Goal: Transaction & Acquisition: Purchase product/service

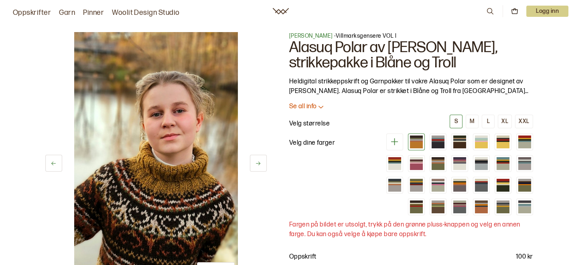
click at [257, 163] on icon at bounding box center [258, 164] width 4 height 4
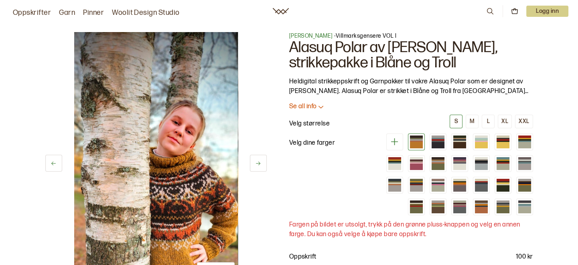
click at [257, 163] on icon at bounding box center [258, 164] width 4 height 4
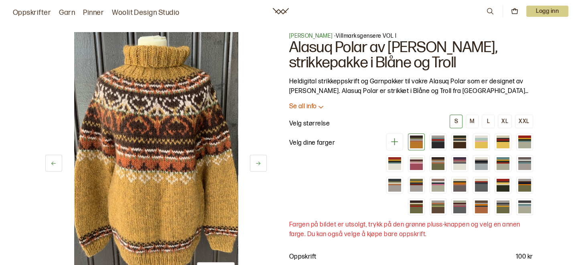
click at [257, 163] on icon at bounding box center [258, 164] width 4 height 4
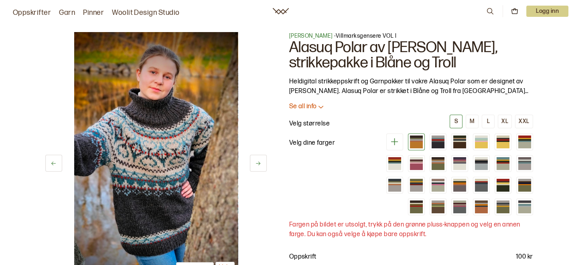
click at [257, 163] on icon at bounding box center [258, 164] width 4 height 4
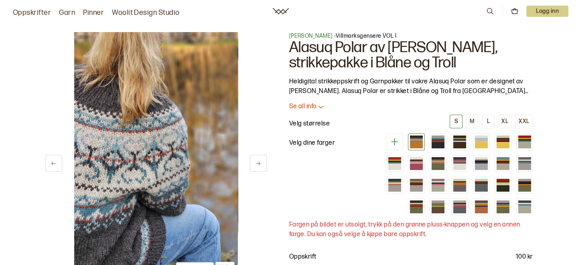
click at [257, 163] on icon at bounding box center [258, 164] width 4 height 4
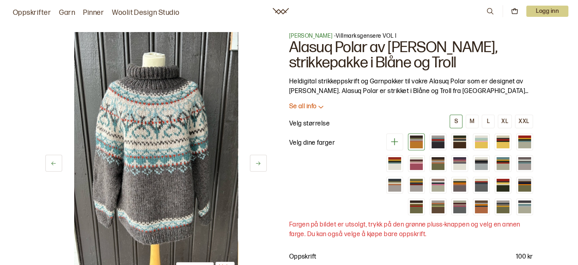
click at [257, 163] on icon at bounding box center [258, 164] width 4 height 4
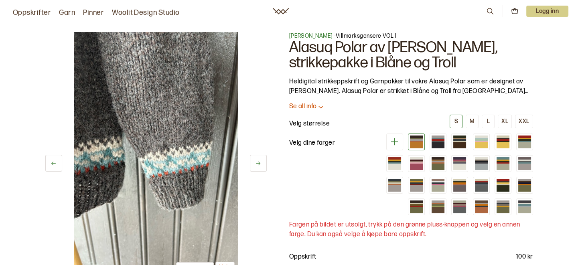
click at [257, 163] on icon at bounding box center [258, 164] width 4 height 4
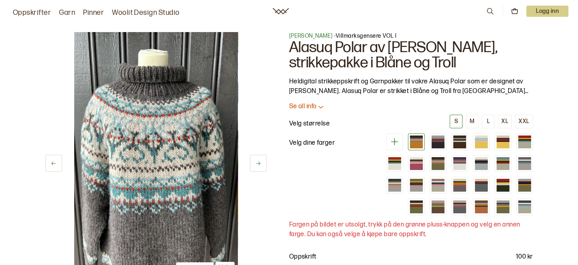
click at [257, 163] on icon at bounding box center [258, 164] width 4 height 4
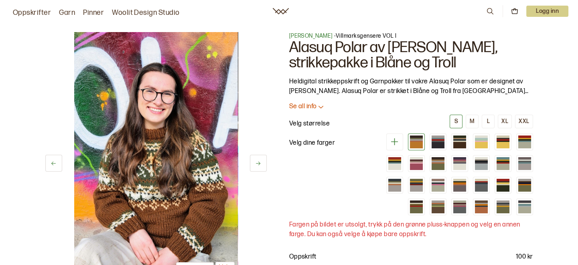
click at [257, 163] on icon at bounding box center [258, 164] width 4 height 4
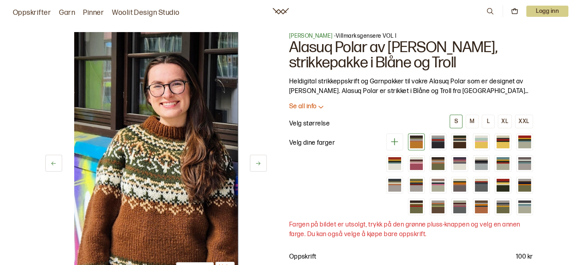
click at [257, 163] on icon at bounding box center [258, 164] width 4 height 4
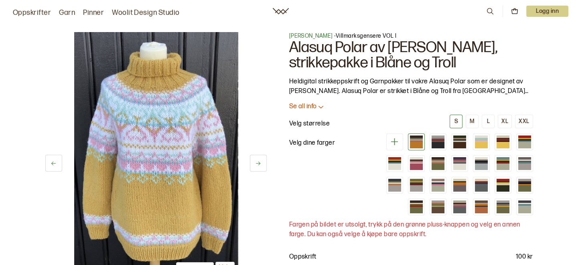
click at [257, 163] on icon at bounding box center [258, 164] width 4 height 4
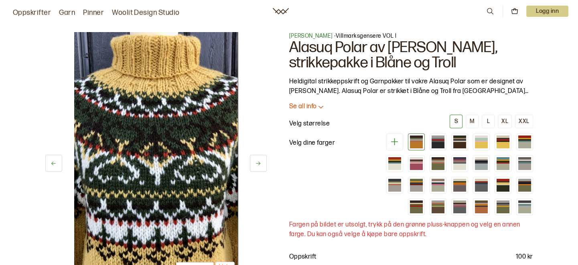
click at [257, 163] on icon at bounding box center [258, 164] width 4 height 4
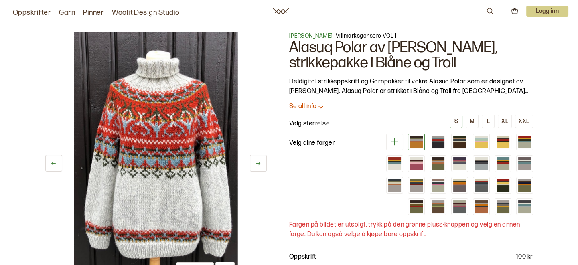
click at [257, 163] on icon at bounding box center [258, 164] width 4 height 4
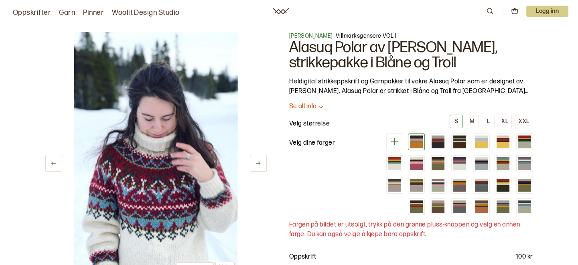
click at [257, 163] on icon at bounding box center [258, 164] width 4 height 4
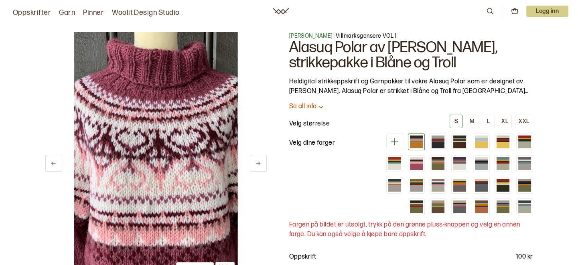
click at [257, 163] on icon at bounding box center [258, 164] width 4 height 4
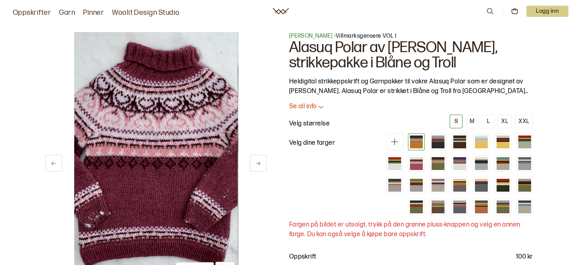
click at [257, 163] on icon at bounding box center [258, 164] width 4 height 4
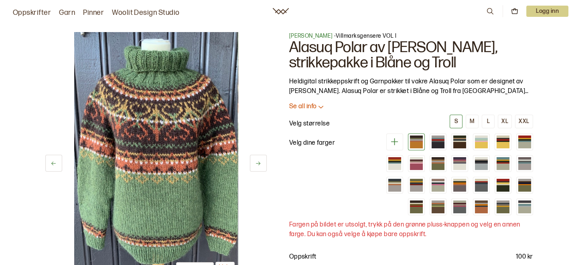
click at [257, 163] on icon at bounding box center [258, 164] width 4 height 4
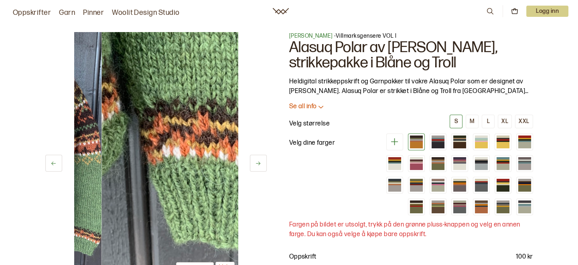
click at [257, 163] on icon at bounding box center [258, 164] width 4 height 4
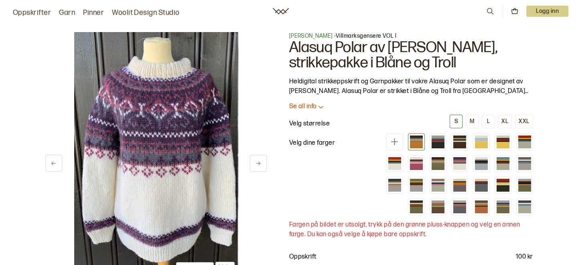
click at [257, 163] on icon at bounding box center [258, 164] width 4 height 4
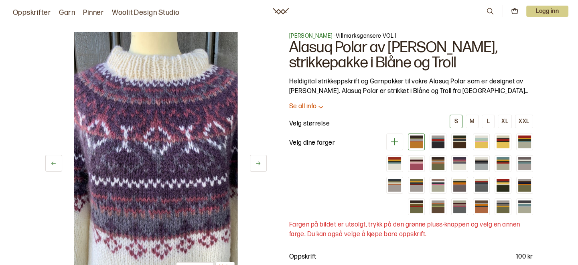
click at [257, 163] on icon at bounding box center [258, 164] width 4 height 4
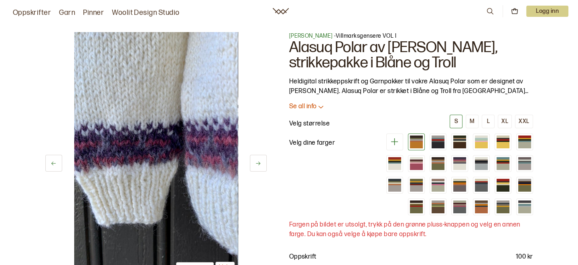
click at [257, 163] on icon at bounding box center [258, 164] width 4 height 4
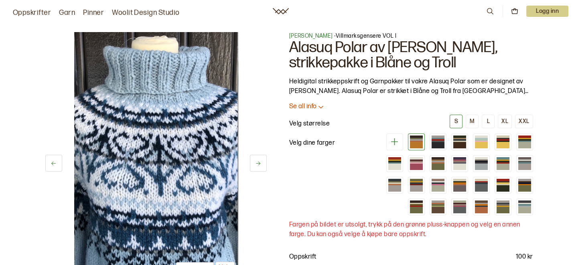
click at [257, 163] on icon at bounding box center [258, 164] width 4 height 4
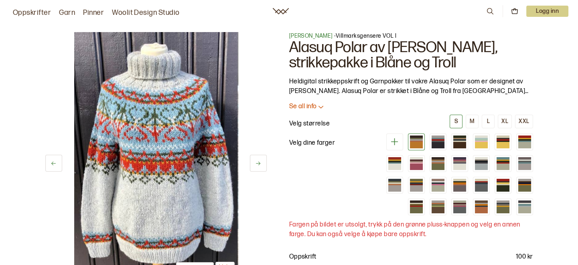
click at [257, 163] on icon at bounding box center [258, 164] width 4 height 4
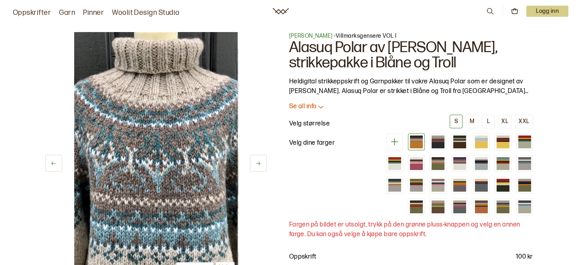
click at [257, 163] on icon at bounding box center [258, 164] width 4 height 4
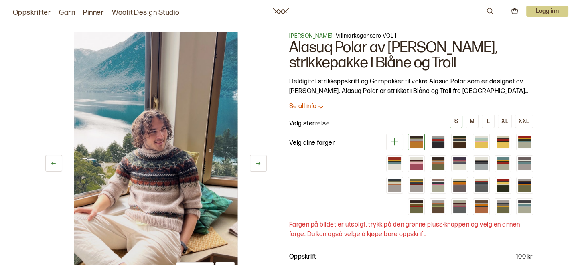
click at [257, 163] on icon at bounding box center [258, 164] width 4 height 4
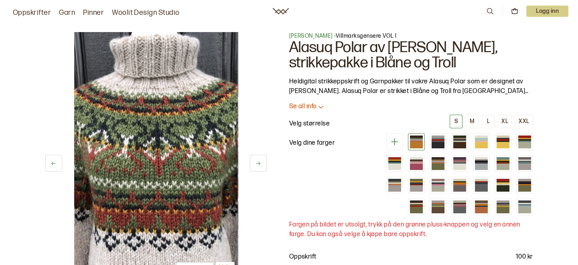
click at [257, 163] on icon at bounding box center [258, 164] width 4 height 4
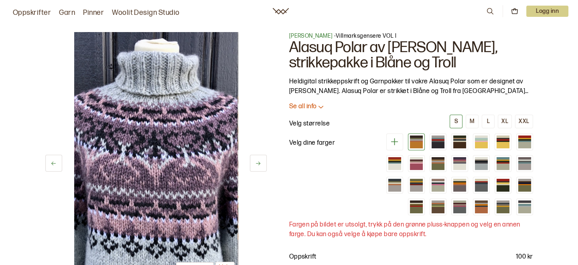
click at [257, 163] on icon at bounding box center [258, 164] width 4 height 4
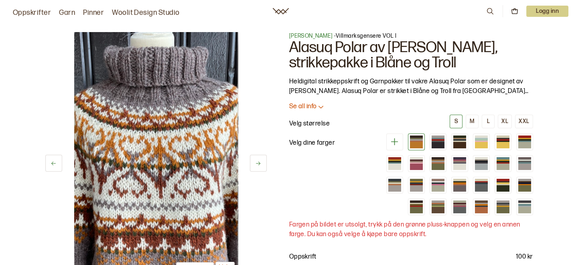
click at [257, 163] on icon at bounding box center [258, 164] width 4 height 4
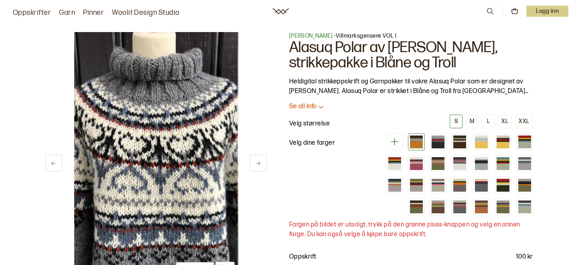
click at [257, 163] on icon at bounding box center [258, 164] width 4 height 4
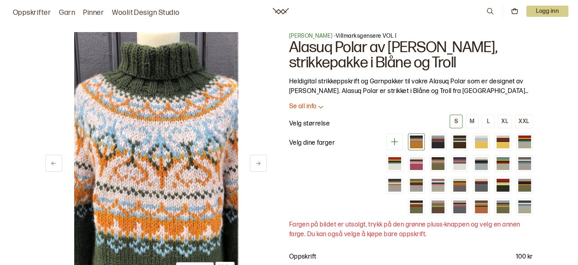
click at [257, 163] on icon at bounding box center [258, 164] width 4 height 4
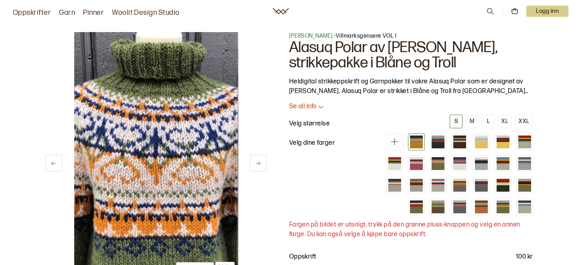
click at [257, 163] on icon at bounding box center [258, 164] width 4 height 4
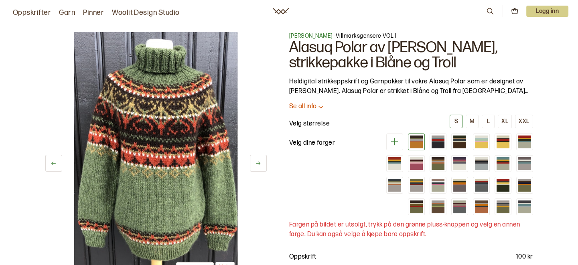
click at [257, 163] on icon at bounding box center [258, 164] width 4 height 4
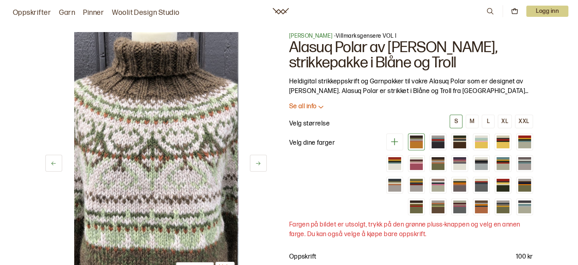
click at [257, 163] on icon at bounding box center [258, 164] width 4 height 4
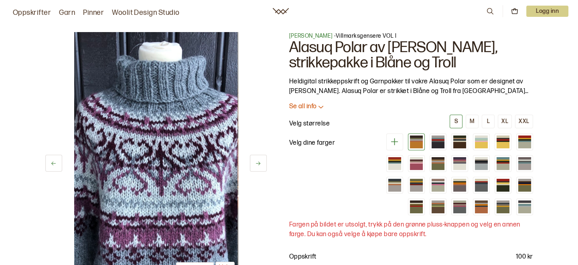
click at [257, 163] on icon at bounding box center [258, 164] width 4 height 4
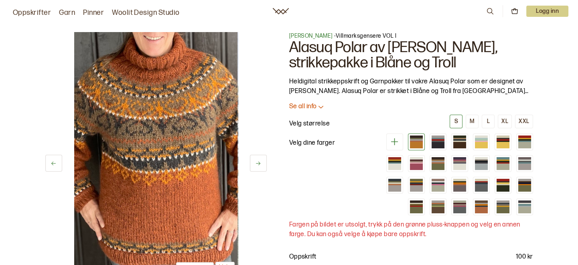
click at [257, 163] on icon at bounding box center [258, 164] width 4 height 4
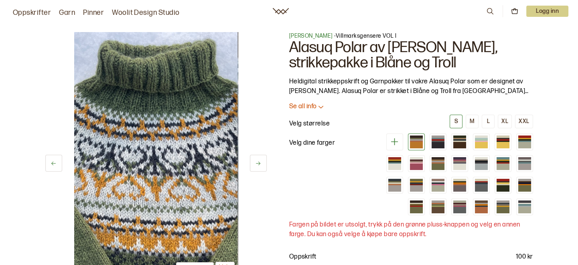
click at [257, 163] on icon at bounding box center [258, 164] width 4 height 4
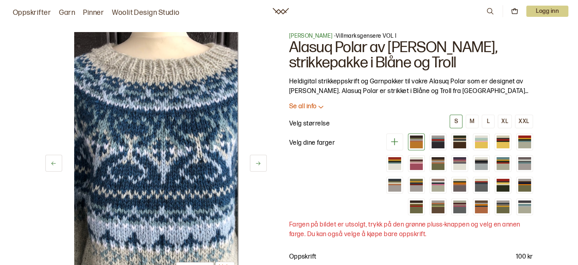
click at [257, 163] on icon at bounding box center [258, 164] width 4 height 4
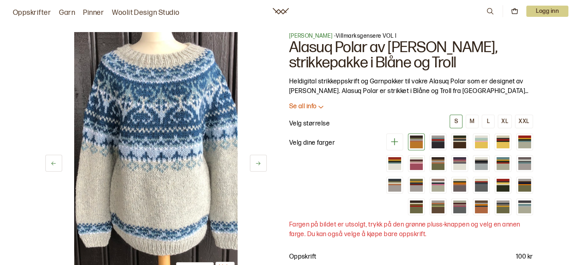
click at [257, 163] on icon at bounding box center [258, 164] width 4 height 4
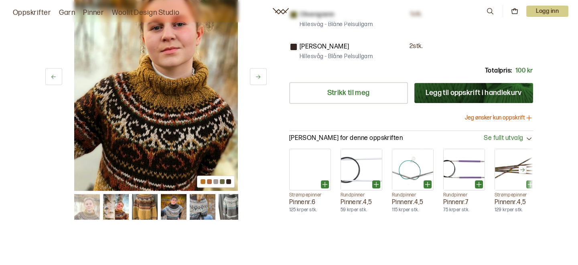
scroll to position [392, 0]
